Goal: Find specific fact: Find specific fact

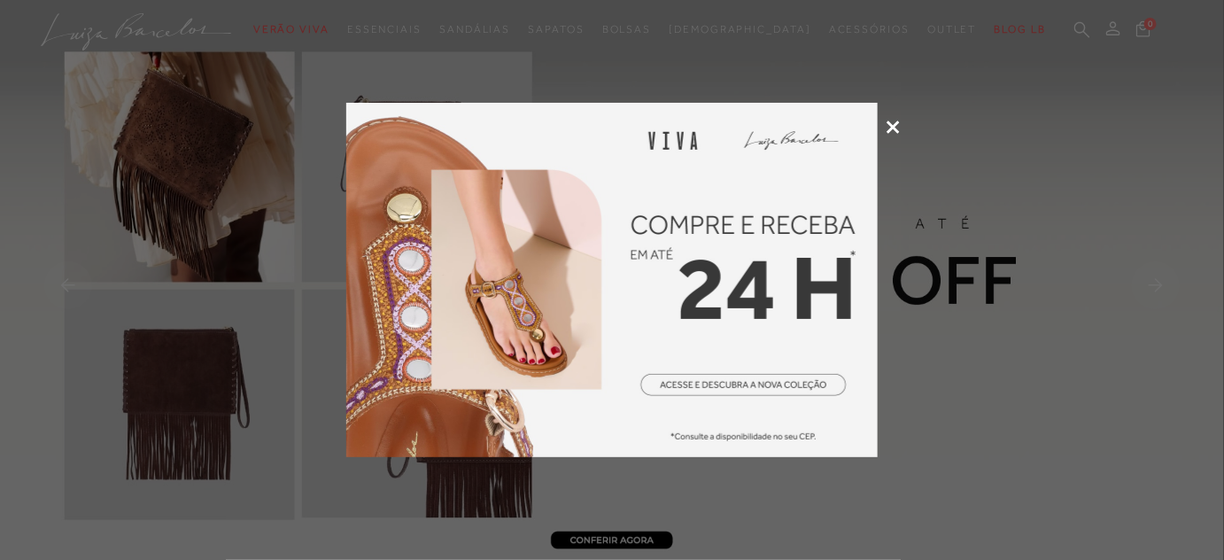
click at [897, 126] on icon at bounding box center [892, 126] width 13 height 13
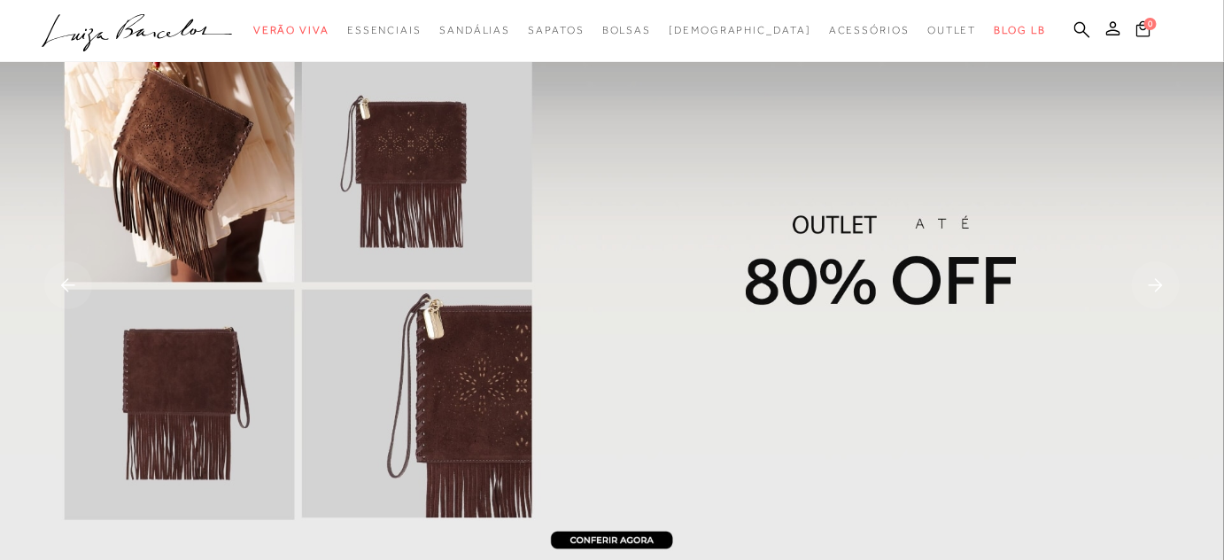
click at [1065, 31] on ul ".a{fill-rule:evenodd;} Verão Viva Em alta Favoritos das Influenciadoras Apostas…" at bounding box center [599, 30] width 1114 height 33
click at [1080, 27] on icon at bounding box center [1082, 29] width 16 height 17
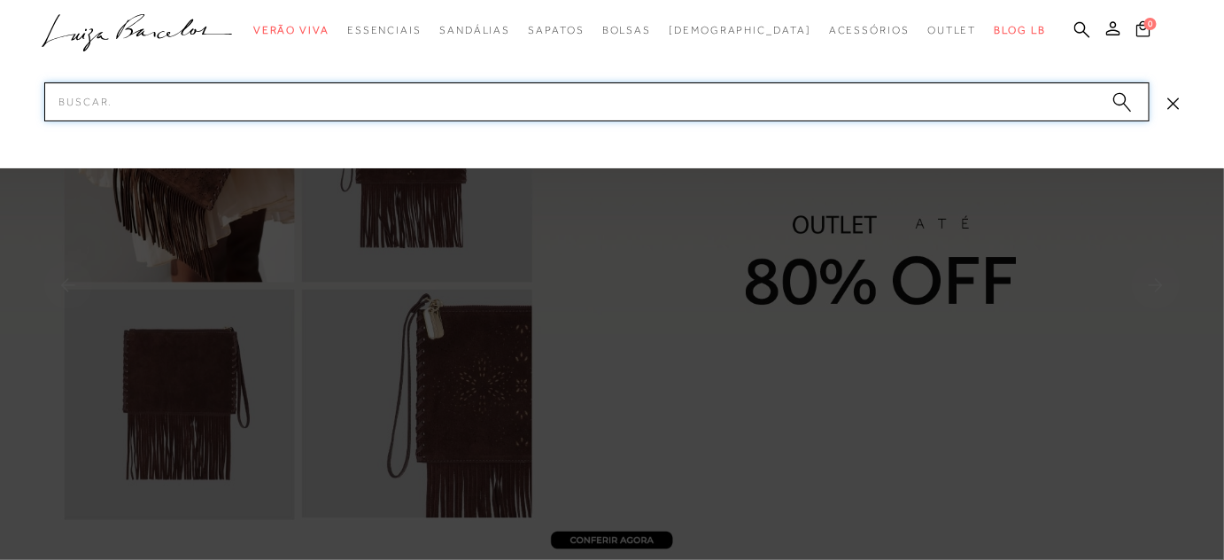
click at [804, 97] on input "Pesquisar" at bounding box center [596, 101] width 1105 height 39
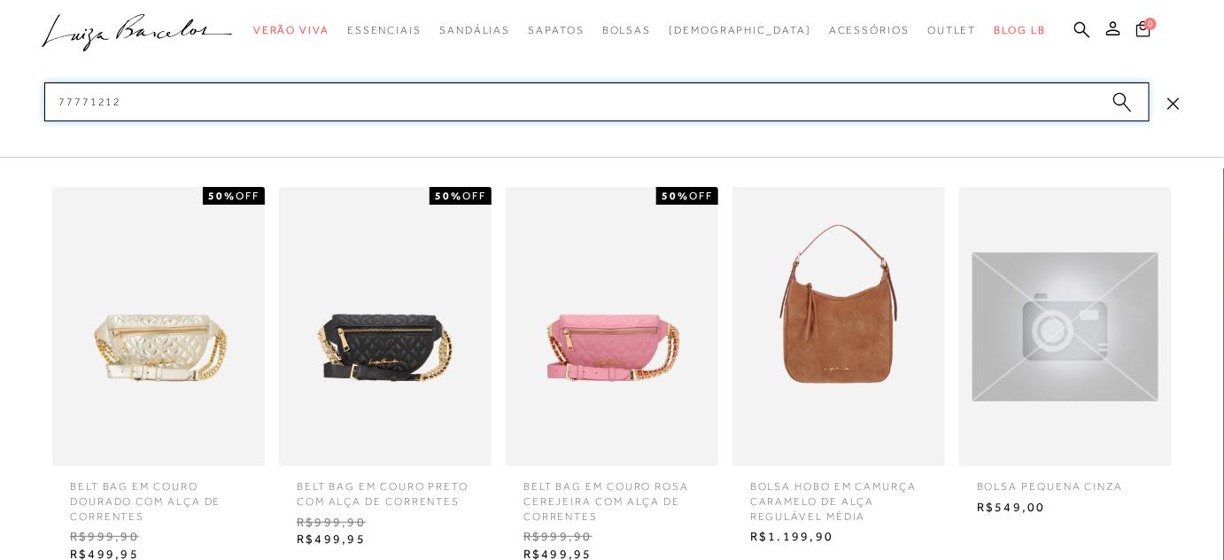
type input "777712121"
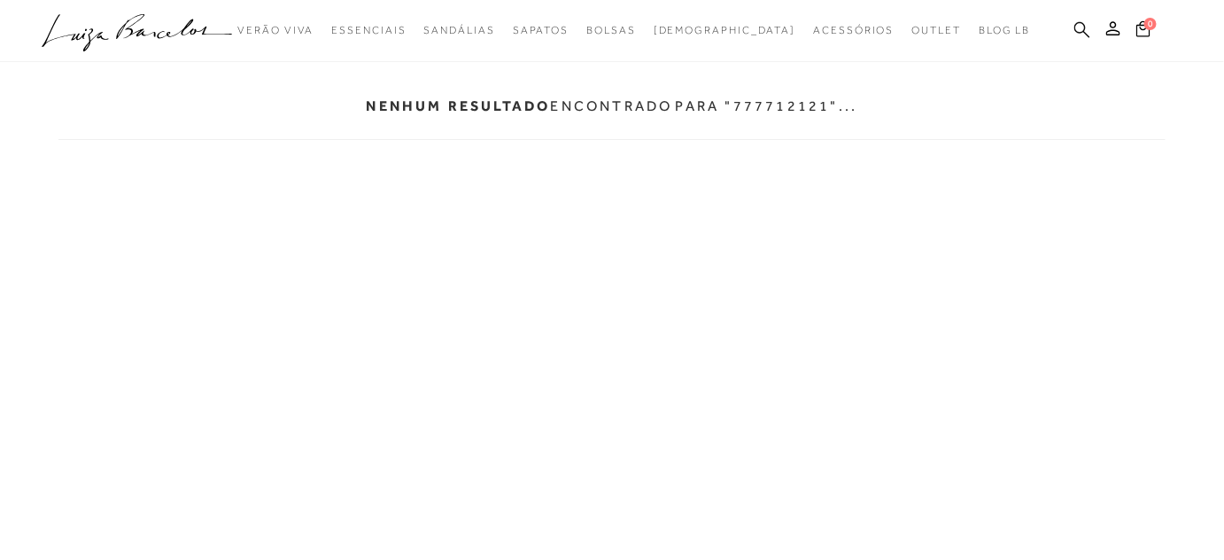
click at [1083, 38] on link at bounding box center [1082, 31] width 16 height 22
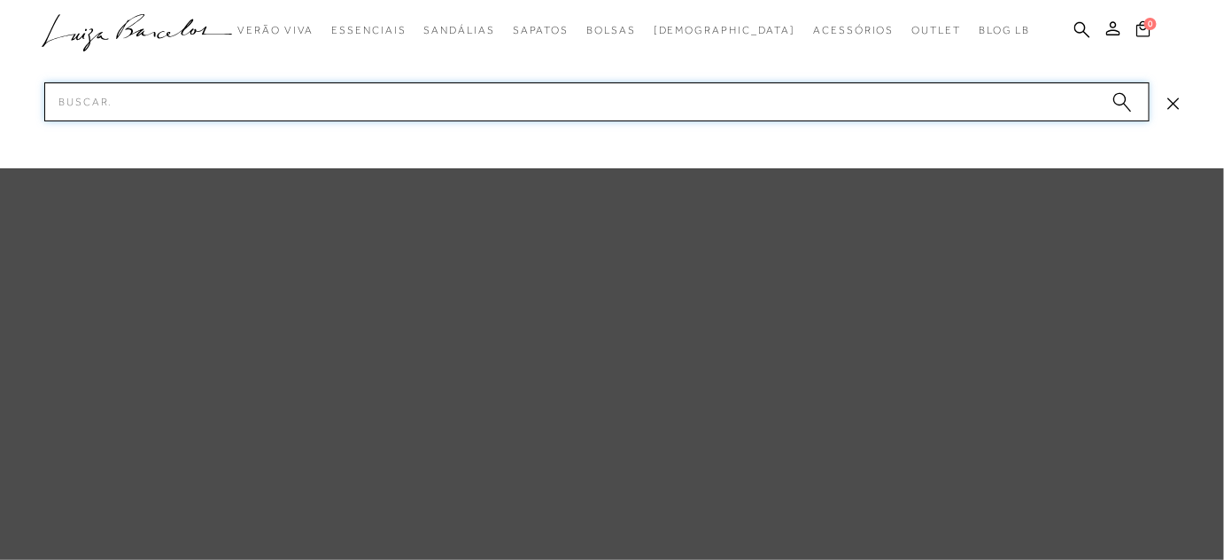
click at [840, 112] on input "Pesquisar" at bounding box center [596, 101] width 1105 height 39
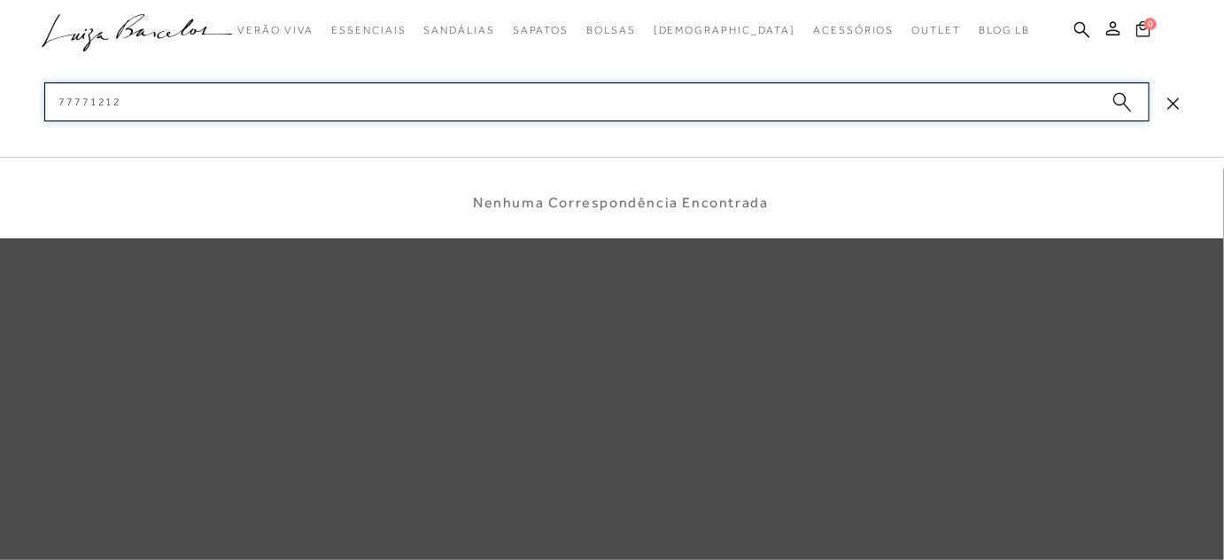
type input "77771212"
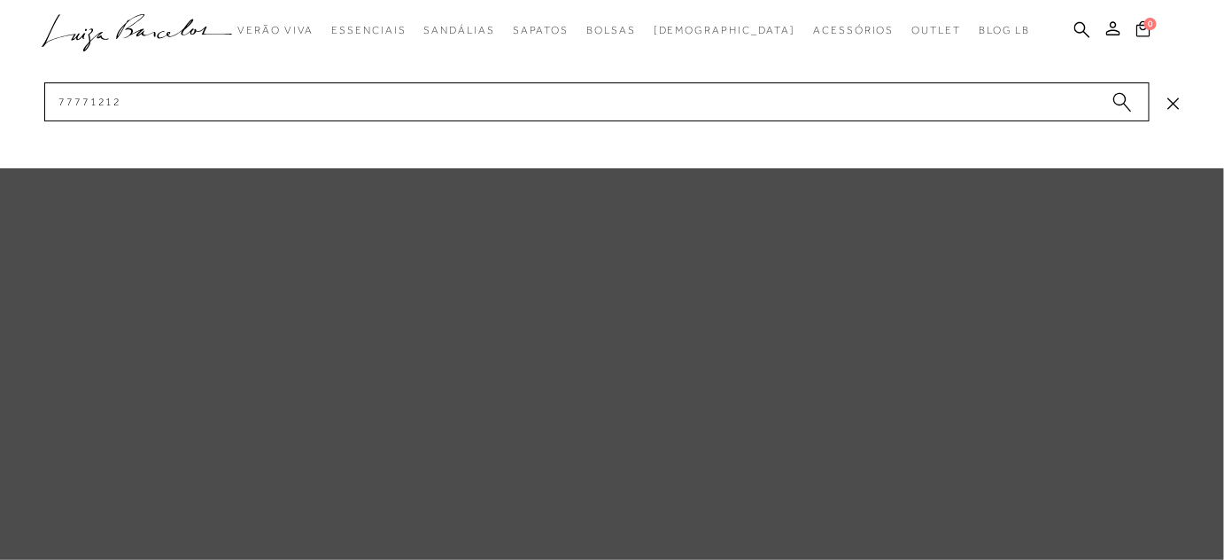
click at [840, 328] on div at bounding box center [612, 280] width 1224 height 560
